Goal: Task Accomplishment & Management: Manage account settings

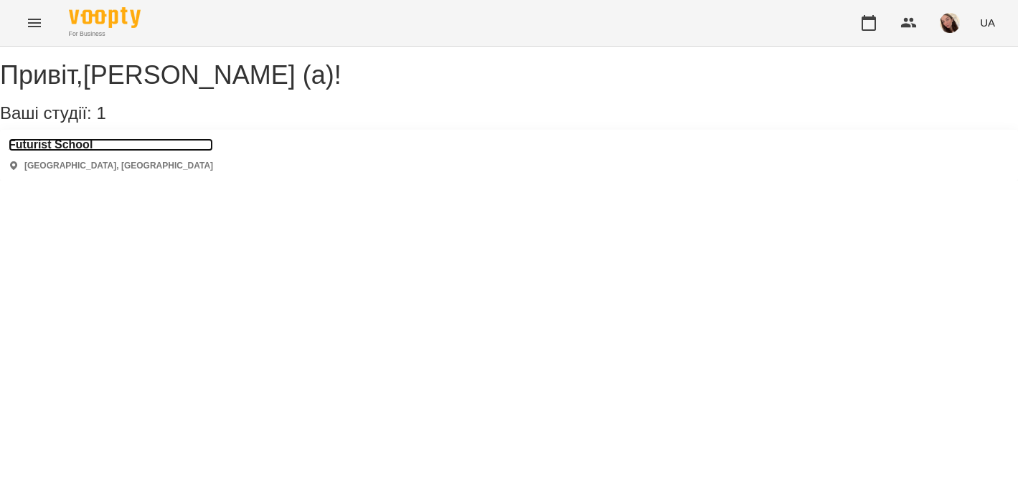
click at [89, 151] on h3 "Futurist School" at bounding box center [111, 144] width 204 height 13
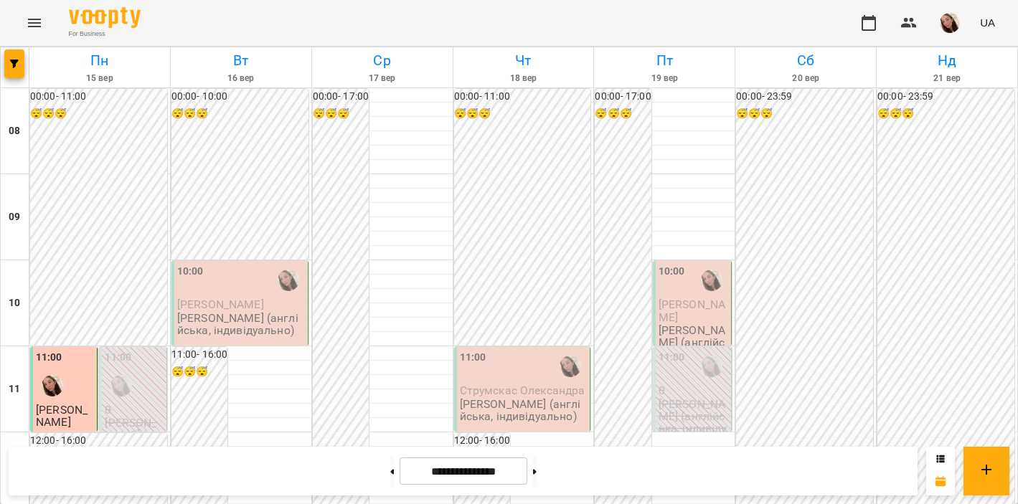
scroll to position [636, 0]
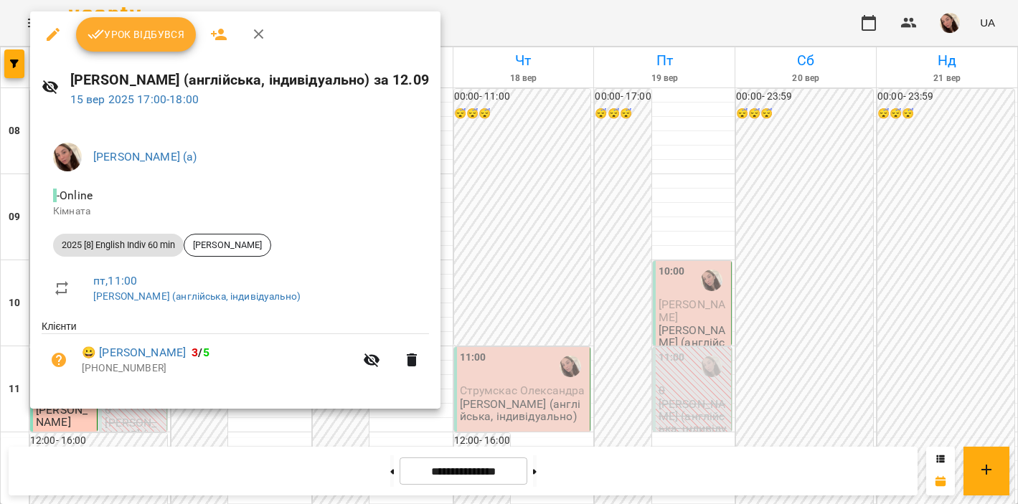
click at [154, 34] on span "Урок відбувся" at bounding box center [137, 34] width 98 height 17
